Goal: Information Seeking & Learning: Understand process/instructions

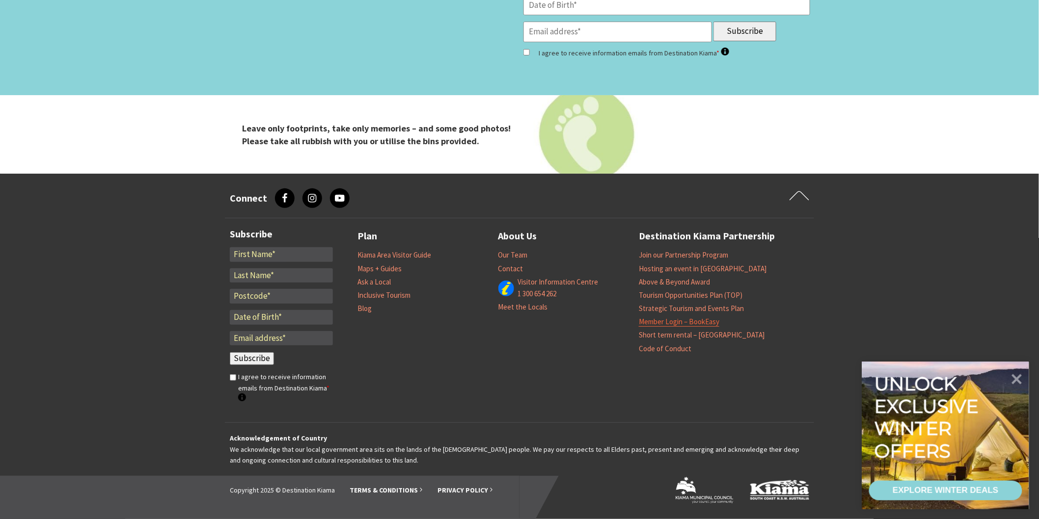
scroll to position [170, 1048]
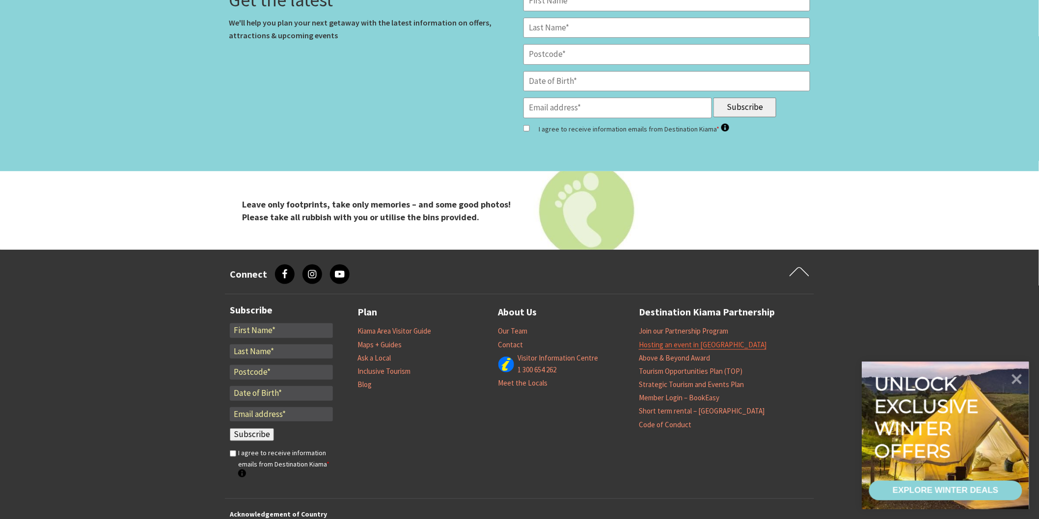
click at [686, 340] on link "Hosting an event in [GEOGRAPHIC_DATA]" at bounding box center [703, 345] width 128 height 10
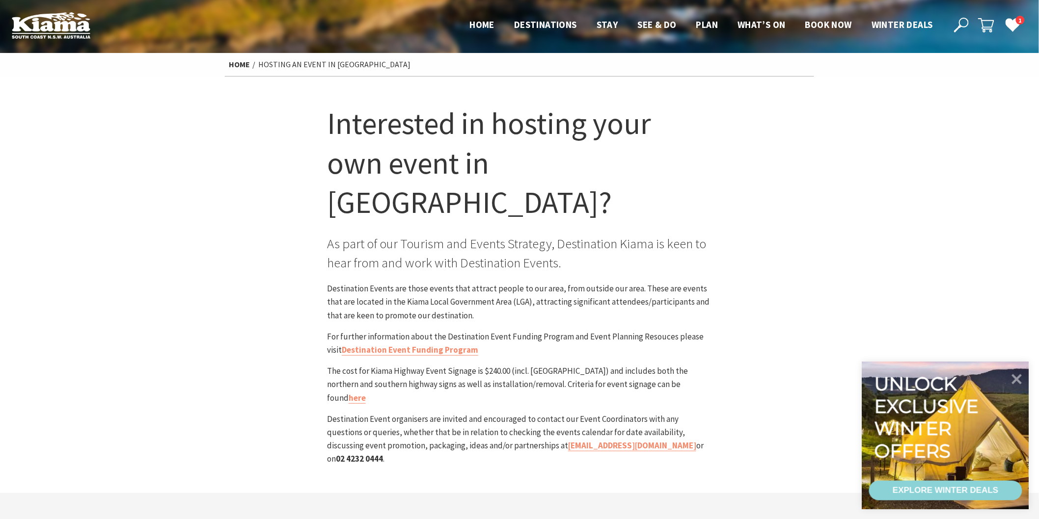
click at [277, 184] on div "Interested in hosting your own event in Kiama? As part of our Tourism and Event…" at bounding box center [519, 285] width 589 height 362
